Goal: Navigation & Orientation: Find specific page/section

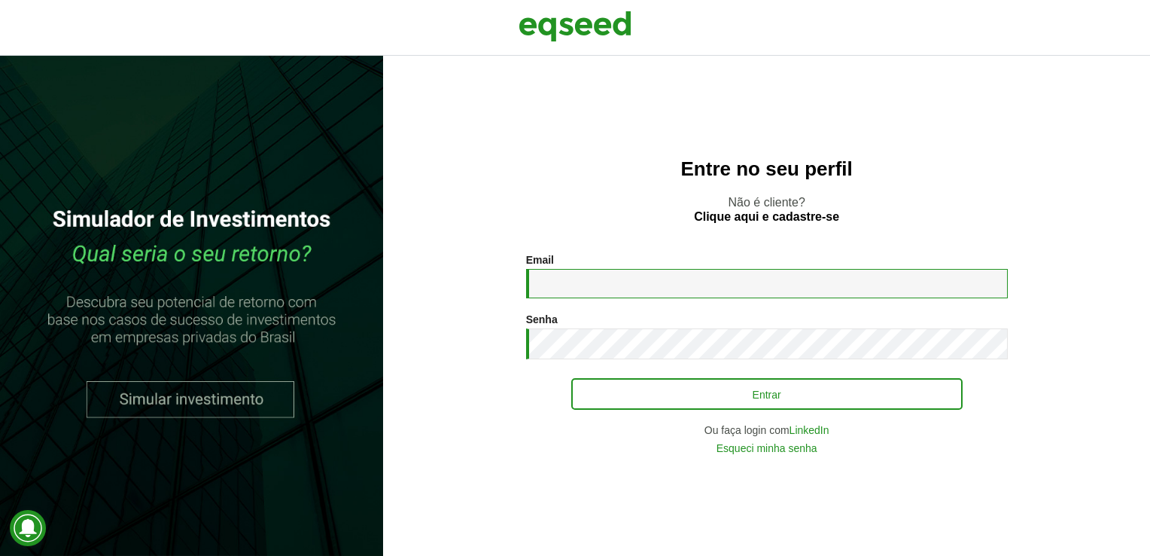
type input "**********"
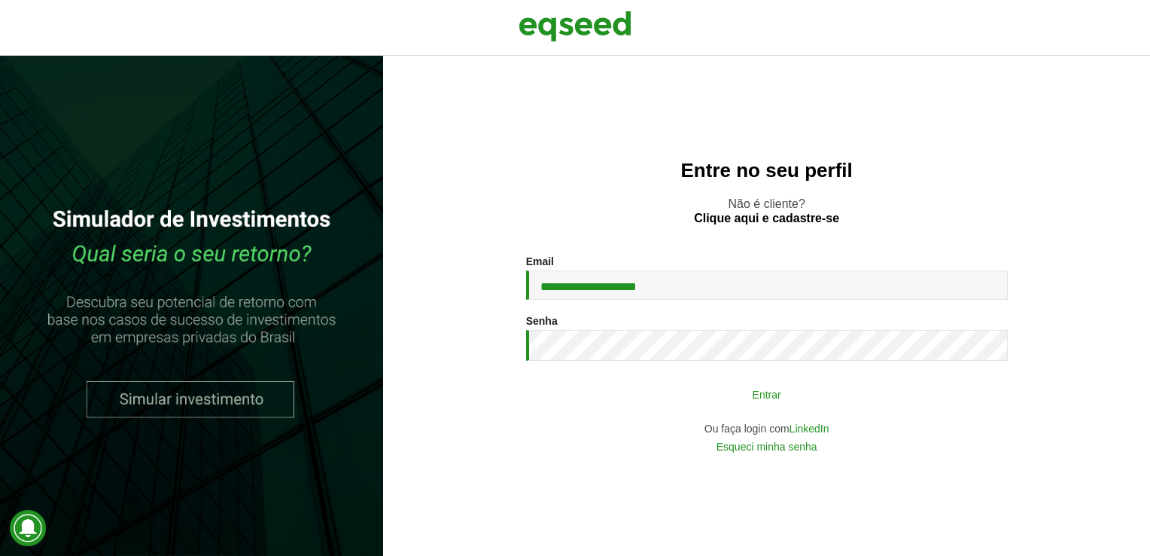
click at [748, 408] on button "Entrar" at bounding box center [766, 393] width 391 height 29
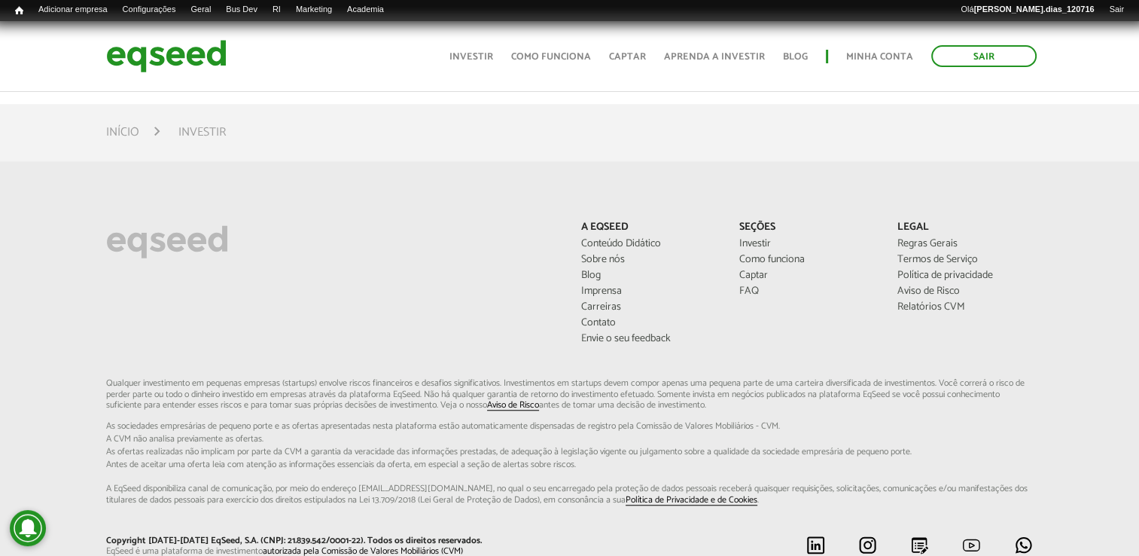
scroll to position [1090, 0]
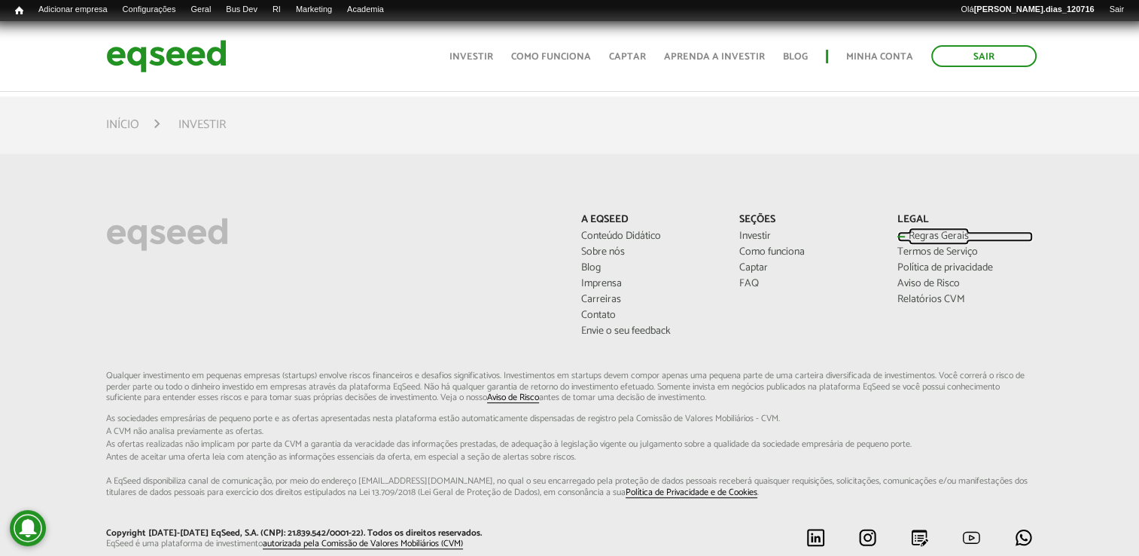
click at [937, 238] on link "Regras Gerais" at bounding box center [965, 236] width 136 height 11
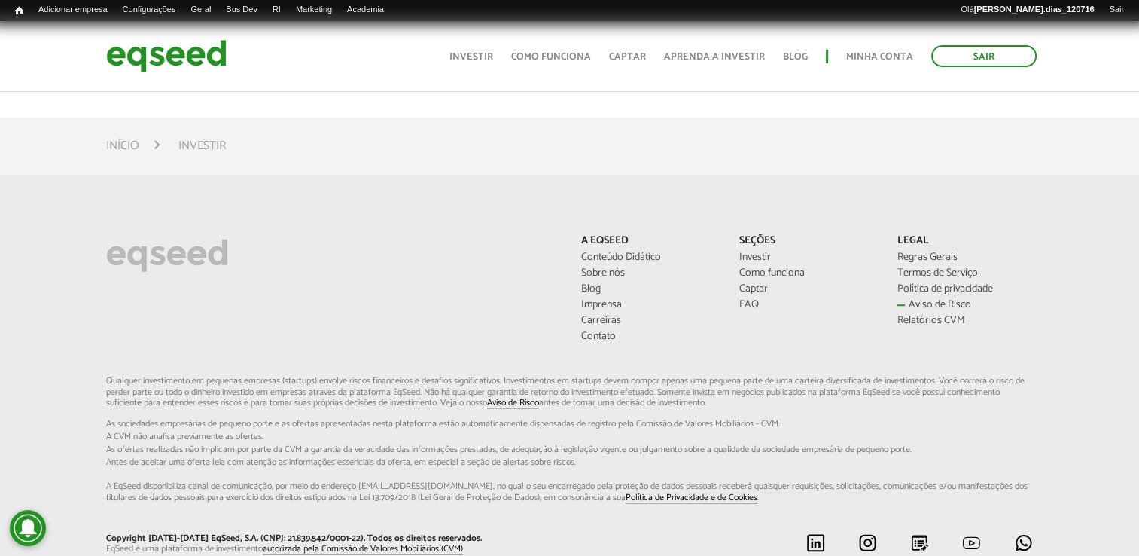
scroll to position [1090, 0]
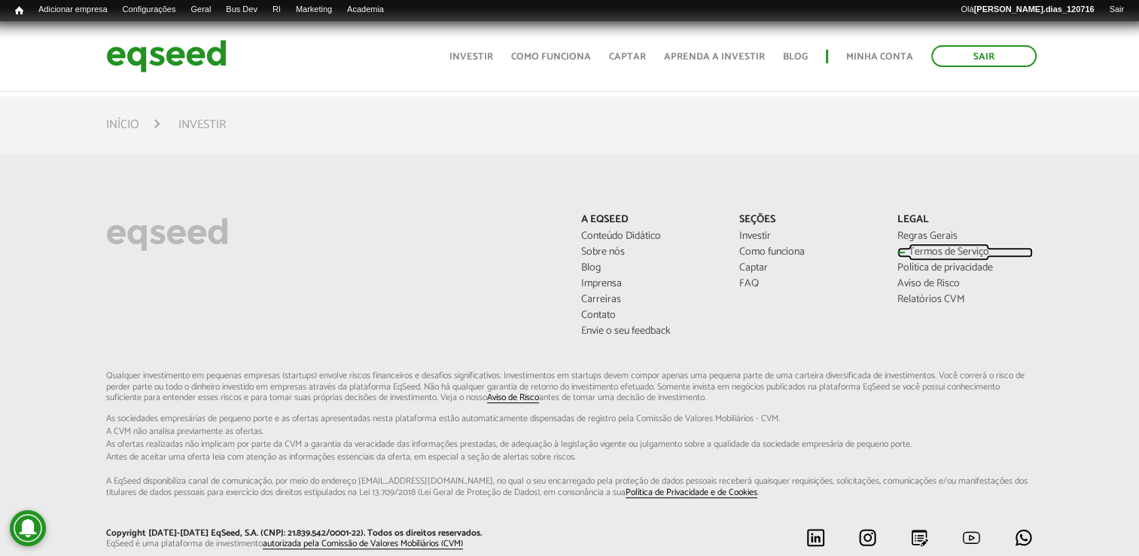
click at [942, 253] on link "Termos de Serviço" at bounding box center [965, 252] width 136 height 11
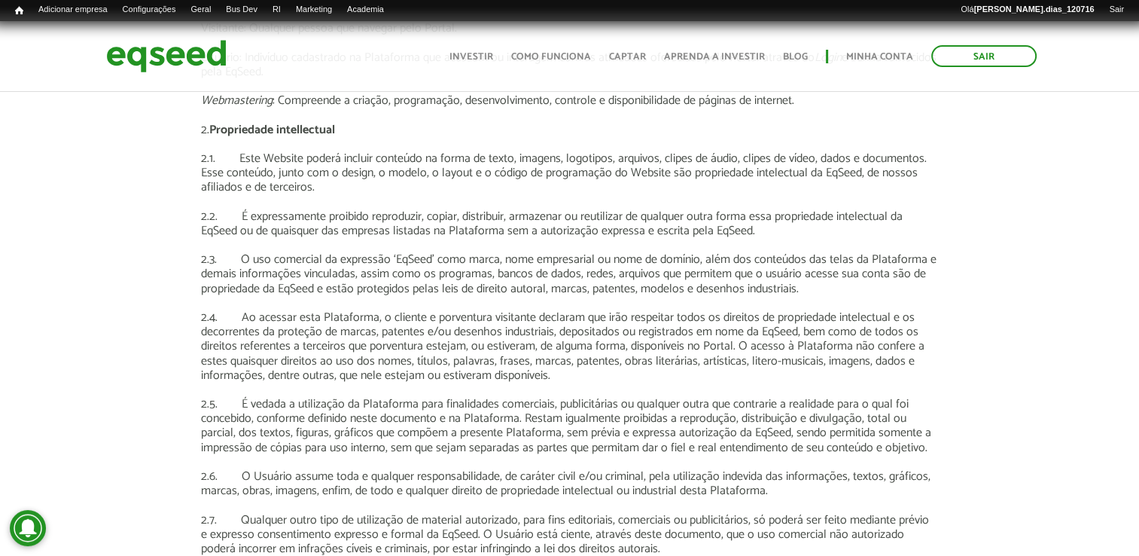
scroll to position [933, 0]
